Goal: Task Accomplishment & Management: Use online tool/utility

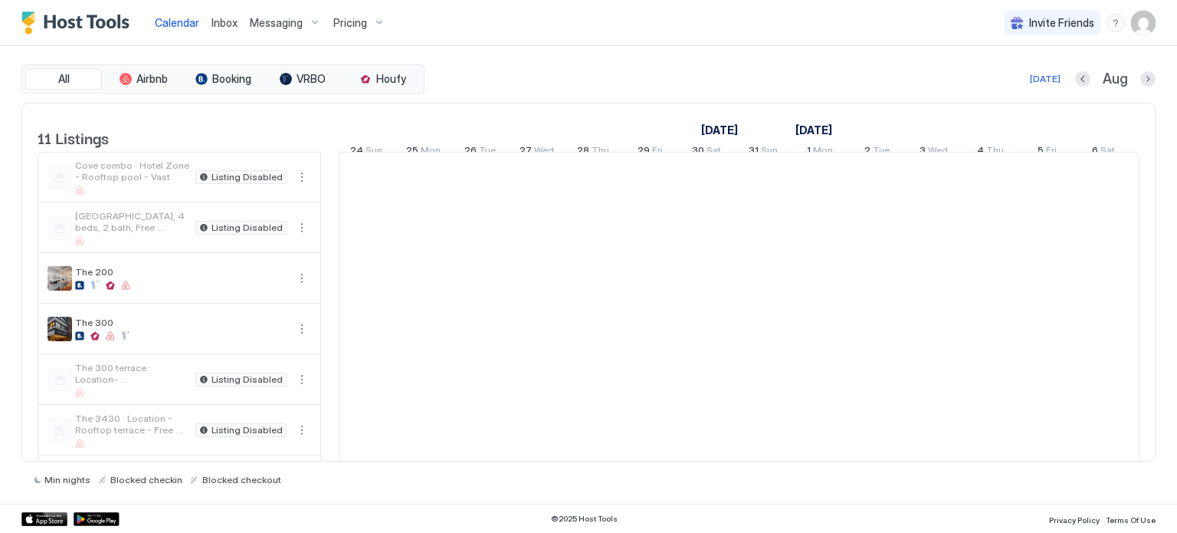
scroll to position [0, 852]
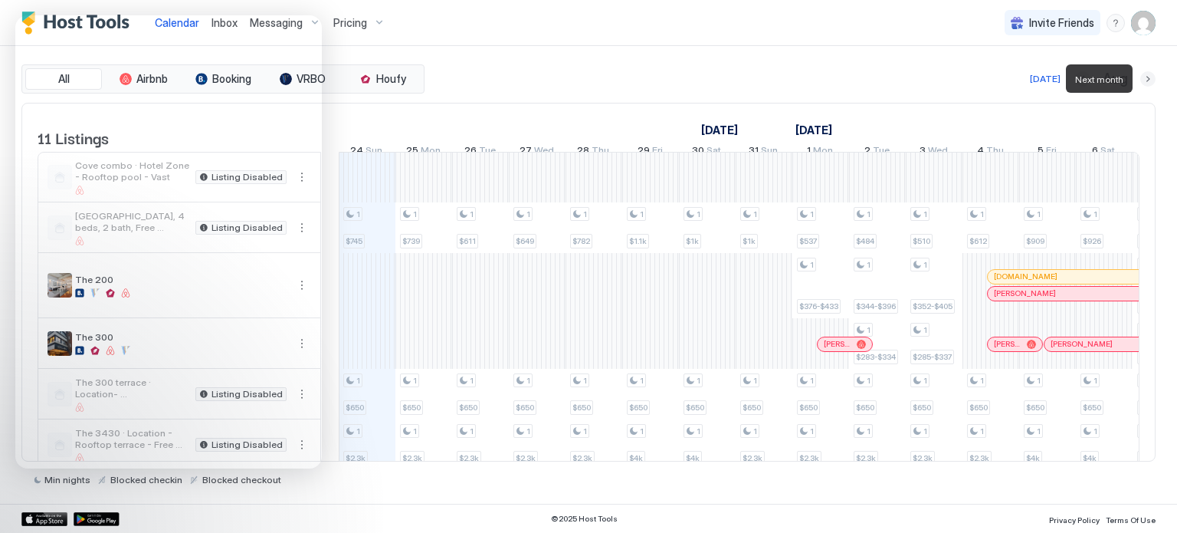
click at [1144, 79] on button "Next month" at bounding box center [1148, 78] width 15 height 15
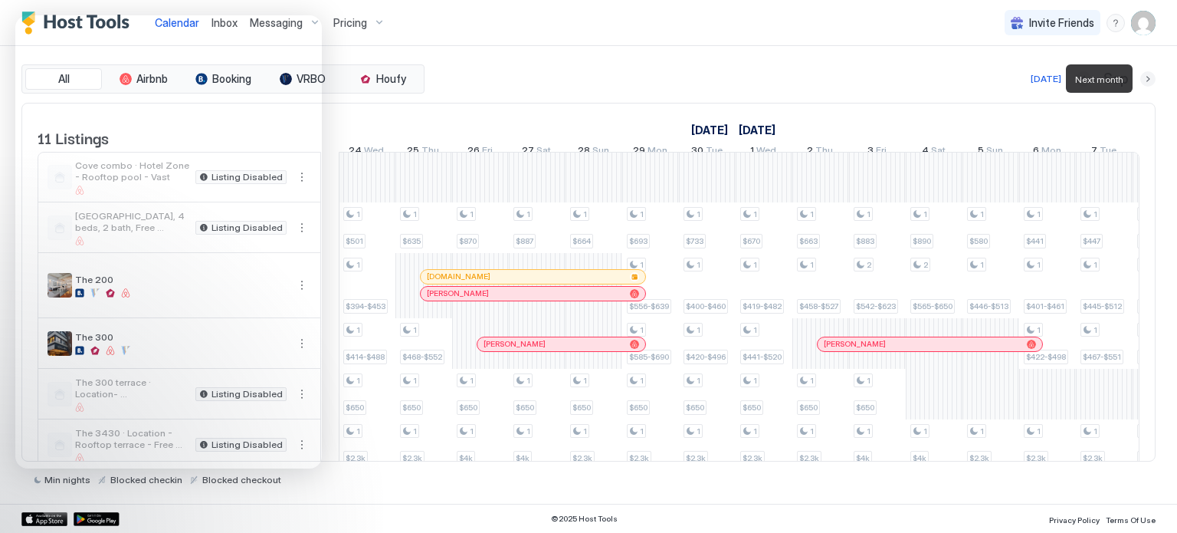
click at [1144, 79] on button "Next month" at bounding box center [1148, 78] width 15 height 15
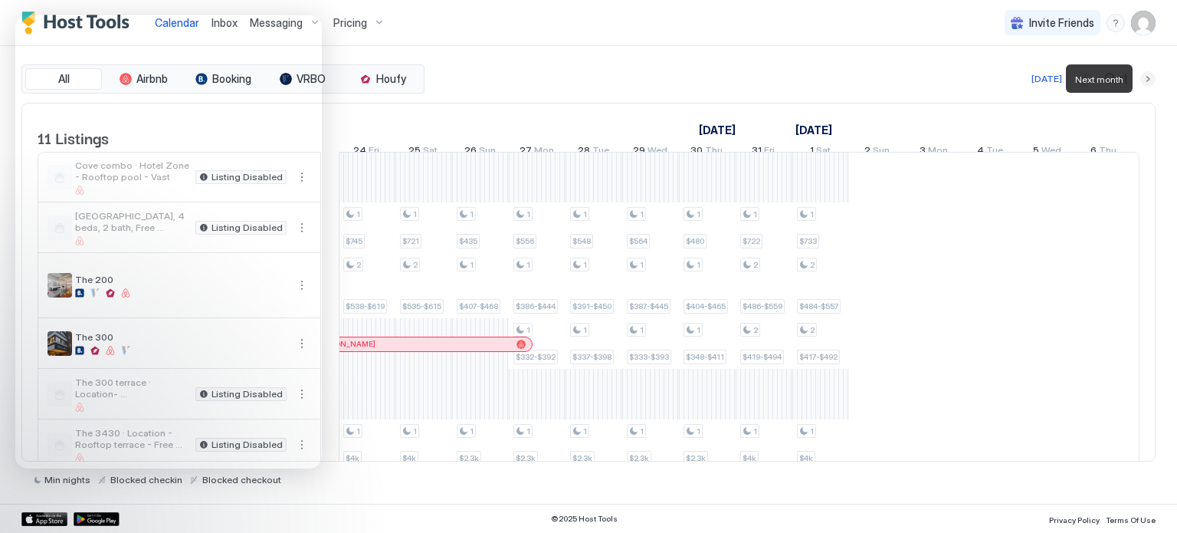
click at [1144, 79] on button "Next month" at bounding box center [1148, 78] width 15 height 15
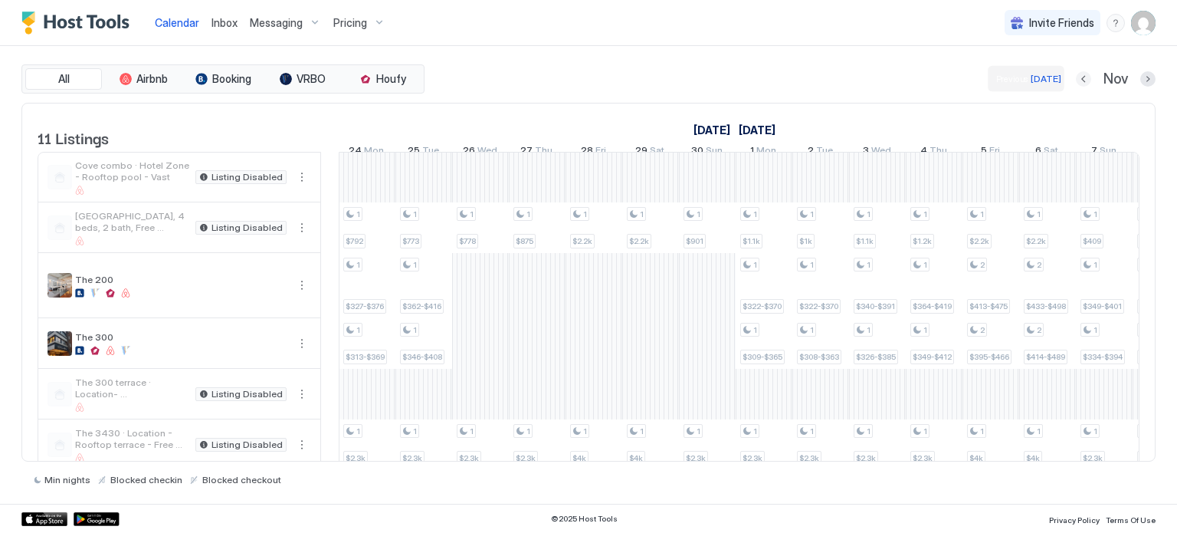
click at [1086, 73] on button "Previous month" at bounding box center [1083, 78] width 15 height 15
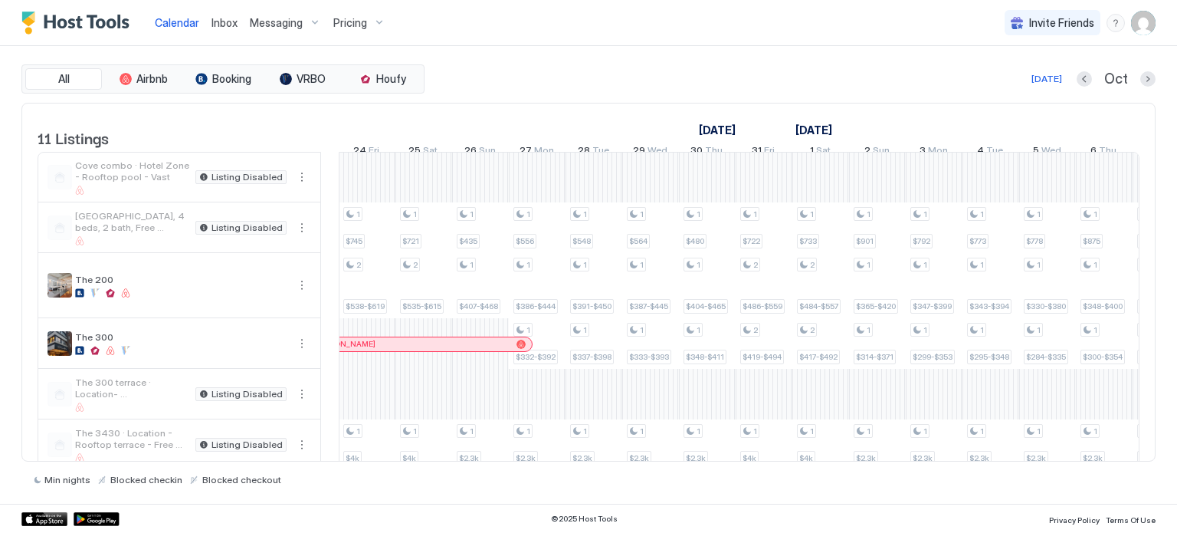
scroll to position [0, 1248]
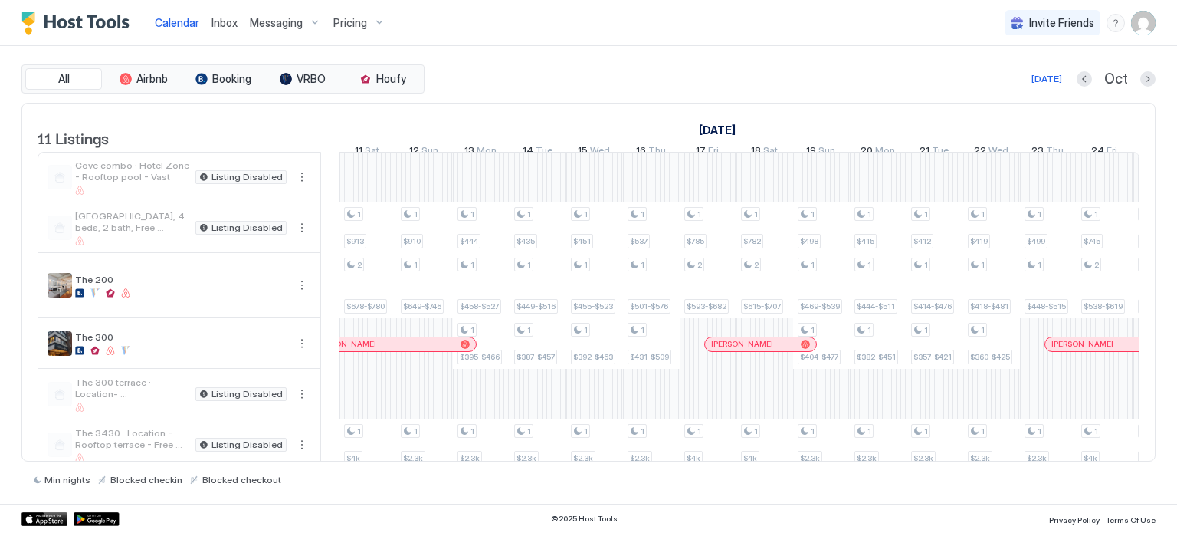
click at [403, 463] on div "Min nights Blocked checkin Blocked checkout" at bounding box center [588, 473] width 1134 height 24
click at [405, 461] on div "Min nights Blocked checkin Blocked checkout" at bounding box center [588, 473] width 1134 height 24
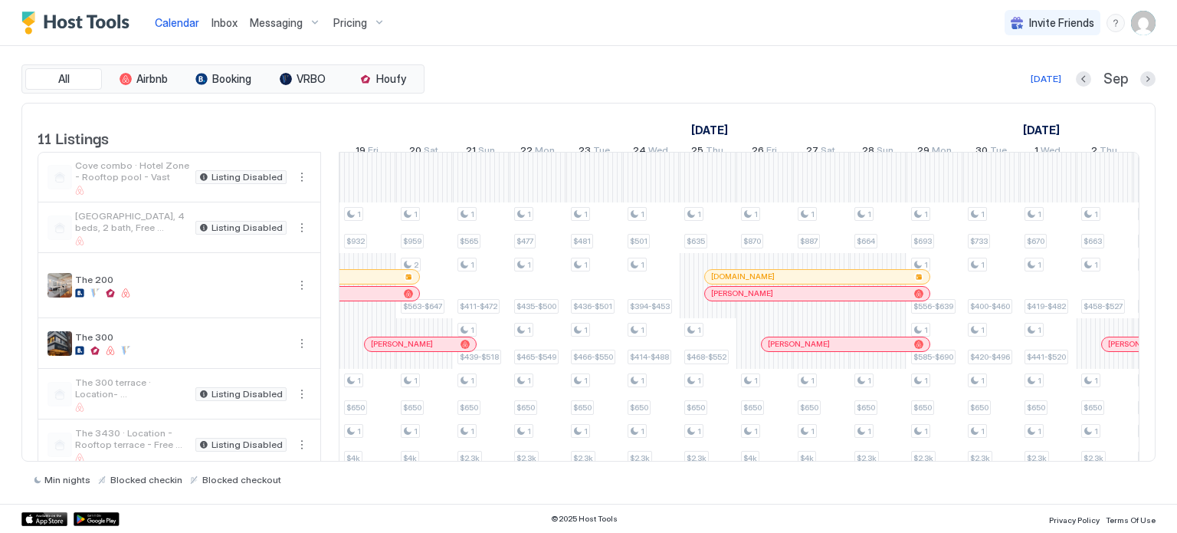
scroll to position [0, 0]
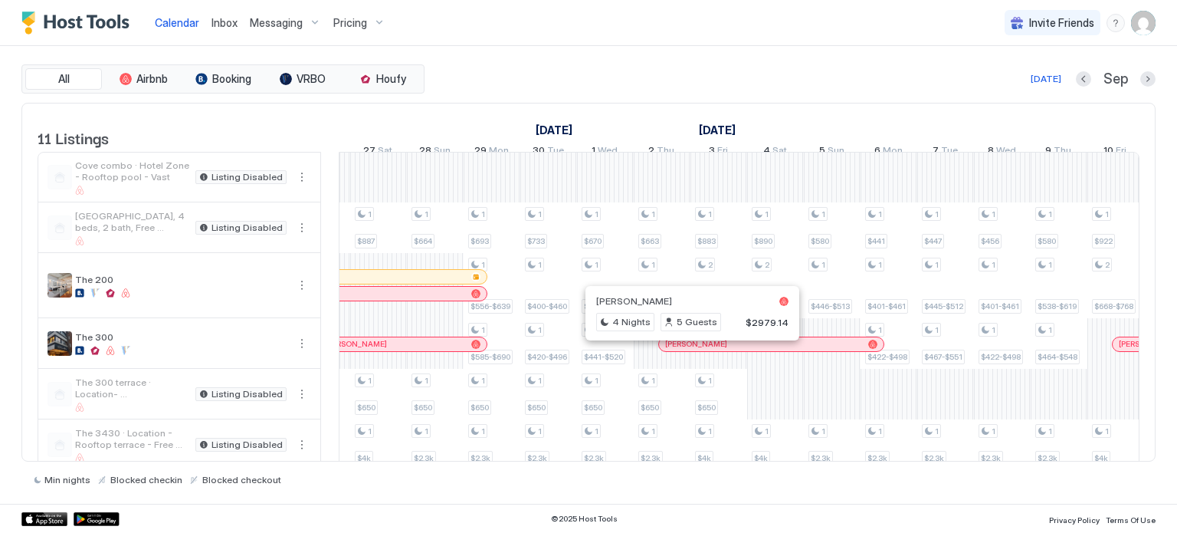
click at [685, 350] on div at bounding box center [686, 344] width 12 height 12
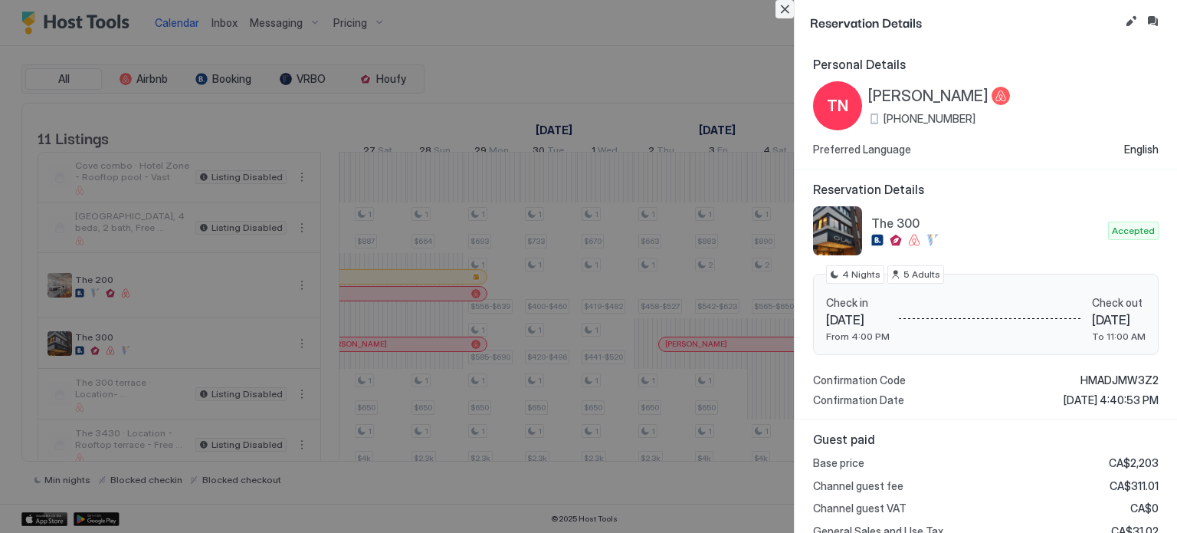
click at [779, 15] on button "Close" at bounding box center [785, 9] width 18 height 18
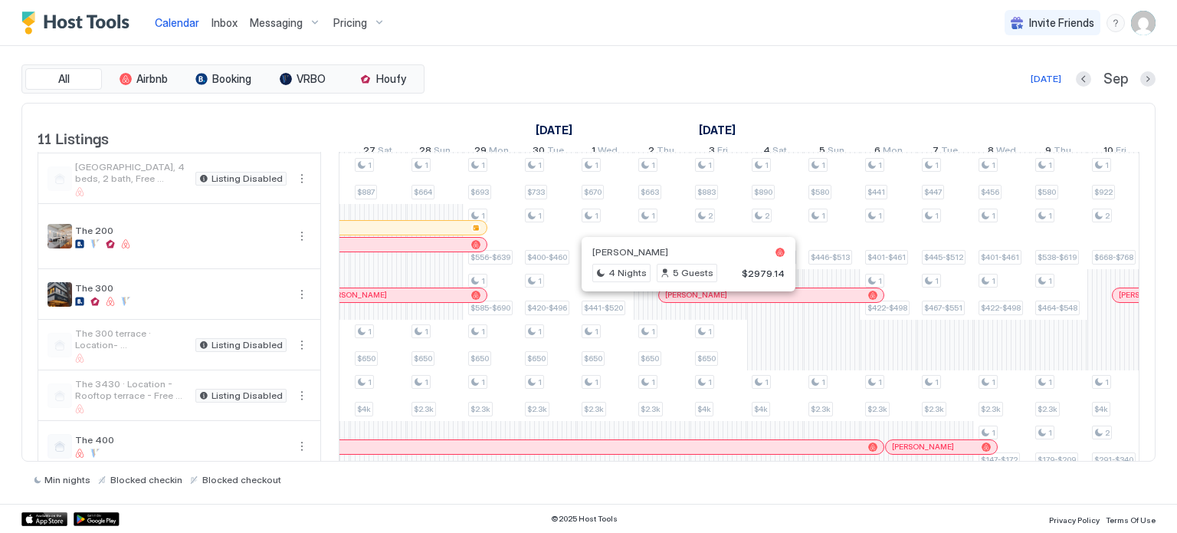
click at [681, 301] on div at bounding box center [682, 295] width 12 height 12
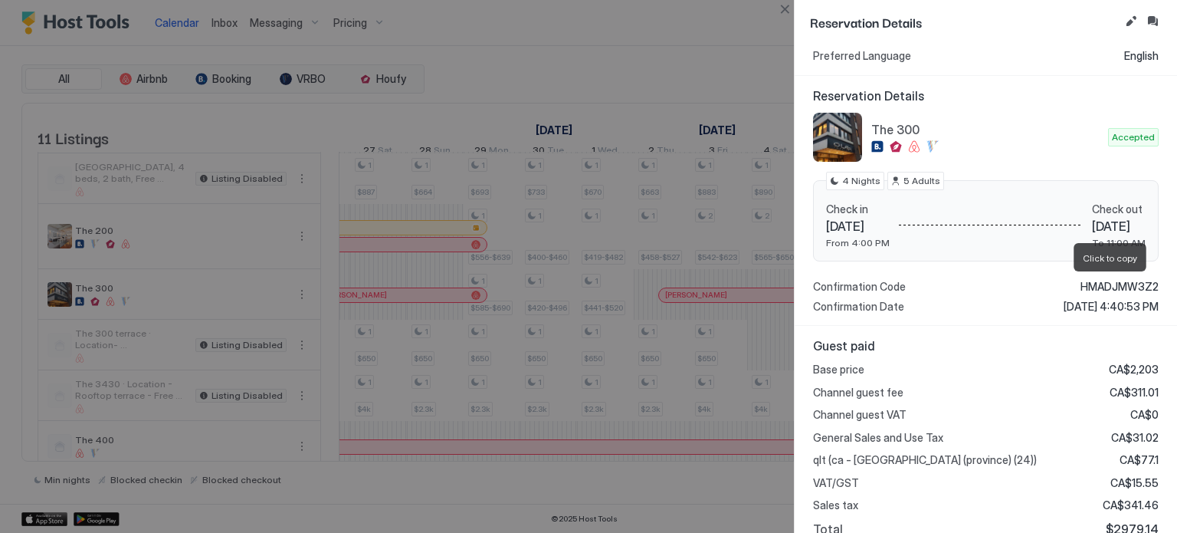
click at [1101, 281] on span "HMADJMW3Z2" at bounding box center [1120, 287] width 78 height 14
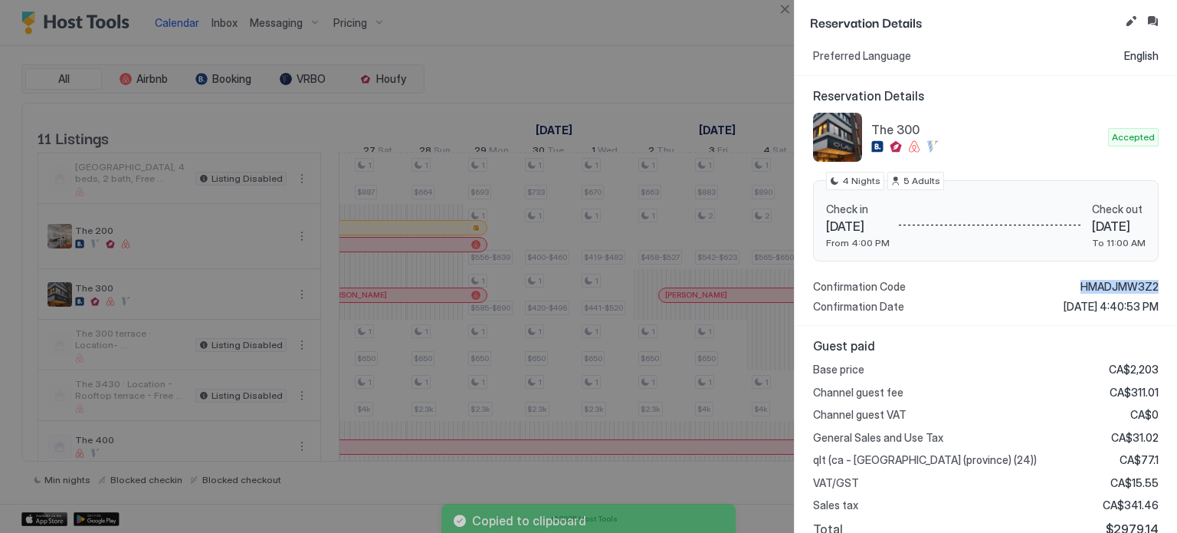
click at [1101, 281] on span "HMADJMW3Z2" at bounding box center [1120, 287] width 78 height 14
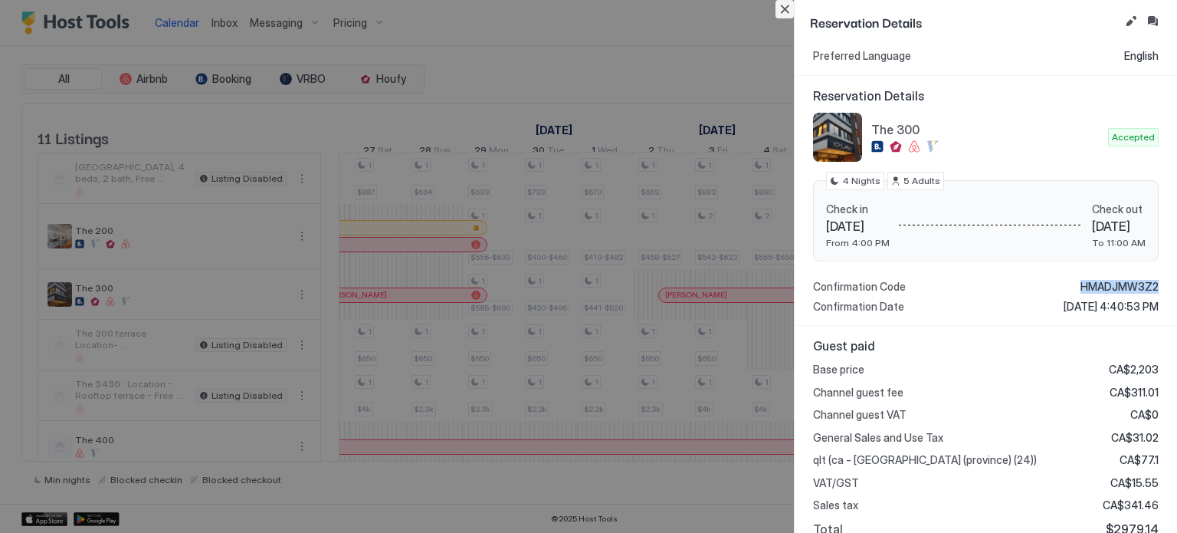
click at [785, 11] on button "Close" at bounding box center [785, 9] width 18 height 18
